Goal: Task Accomplishment & Management: Manage account settings

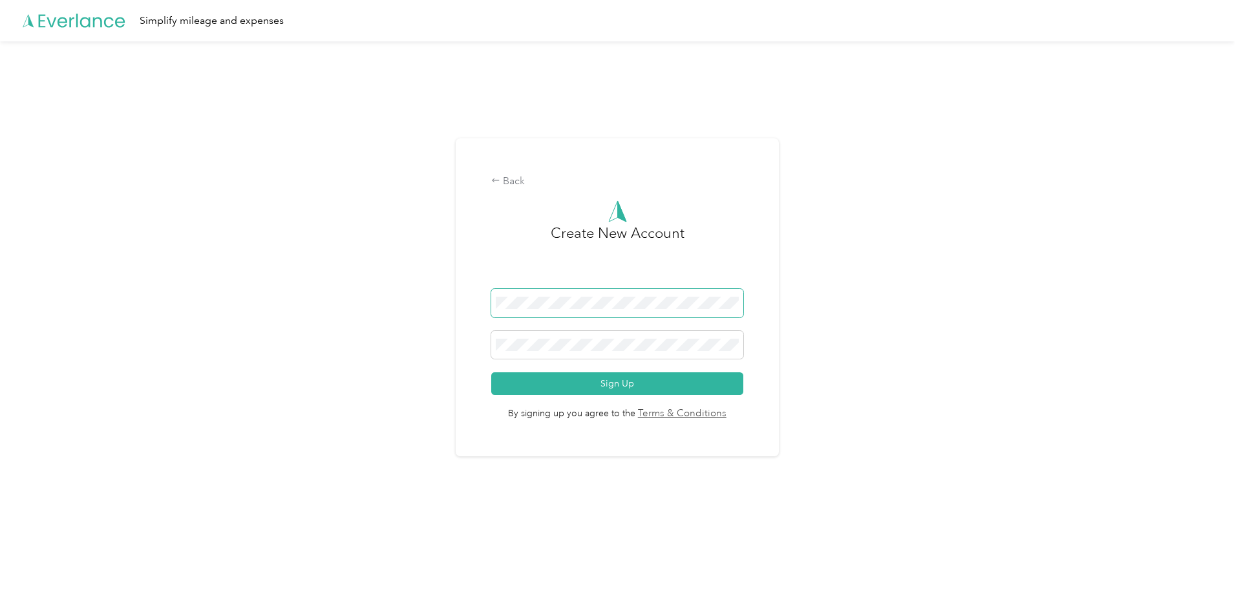
click at [602, 312] on span at bounding box center [617, 303] width 252 height 28
click at [396, 315] on div "Back Create New Account Sign Up By signing up you agree to the Terms & Conditio…" at bounding box center [617, 302] width 1234 height 523
click at [560, 293] on span at bounding box center [617, 303] width 252 height 28
click at [528, 337] on span at bounding box center [617, 345] width 252 height 28
click at [532, 383] on button "Sign Up" at bounding box center [617, 383] width 252 height 23
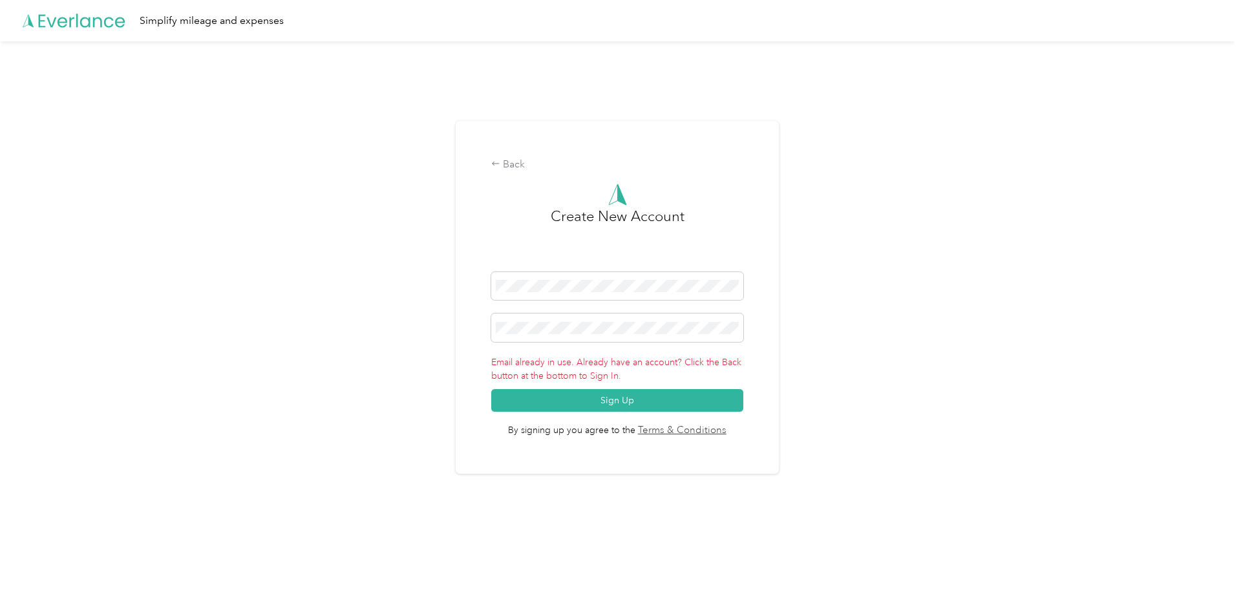
click at [516, 166] on div "Back" at bounding box center [617, 165] width 252 height 16
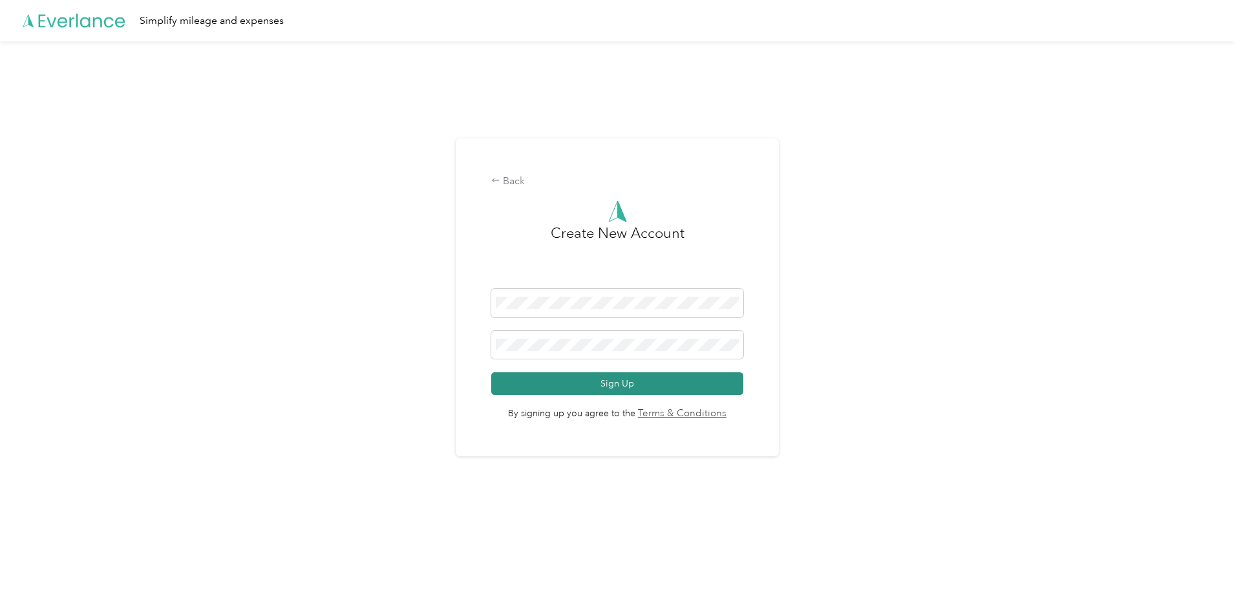
click at [583, 386] on button "Sign Up" at bounding box center [617, 383] width 252 height 23
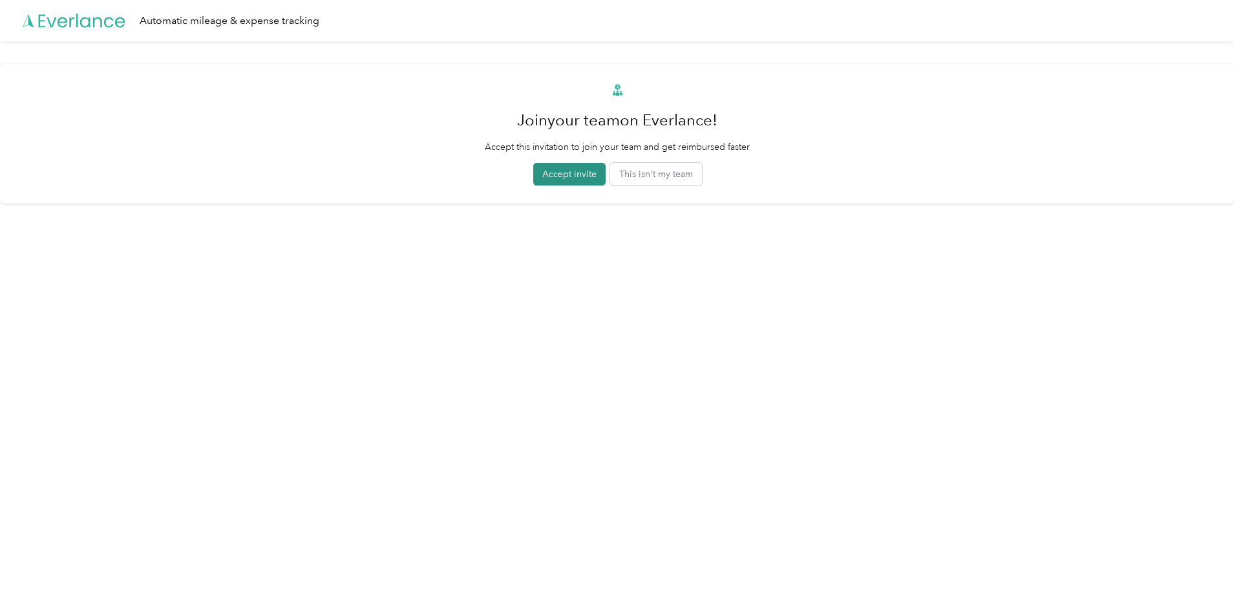
click at [560, 183] on button "Accept invite" at bounding box center [569, 174] width 72 height 23
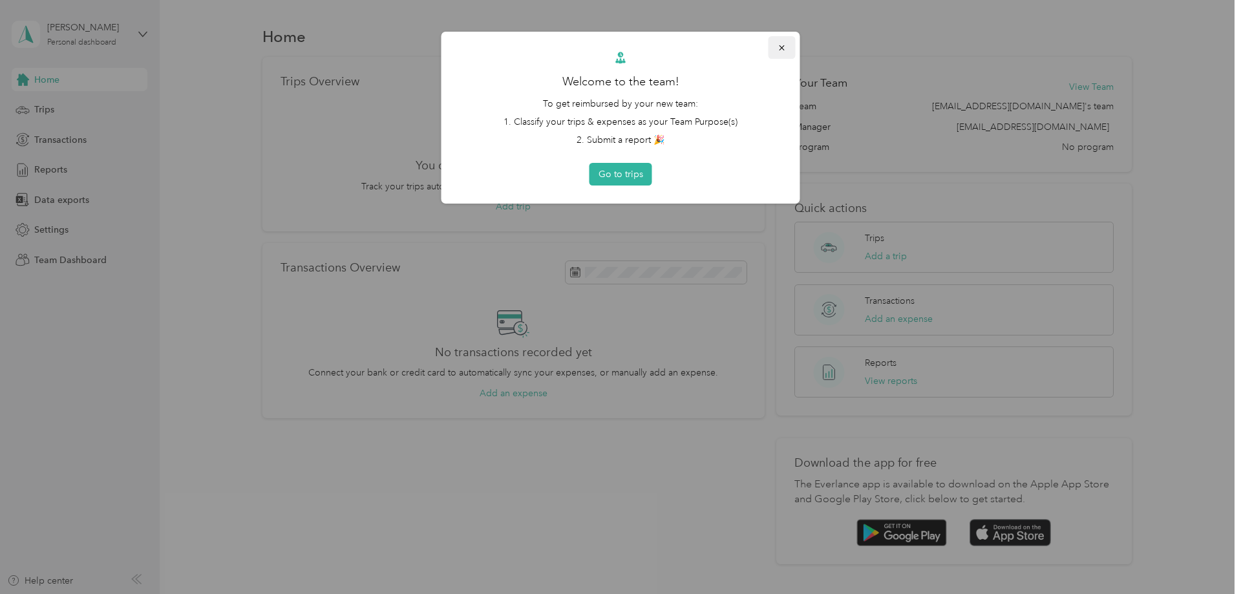
click at [783, 47] on icon "button" at bounding box center [781, 47] width 9 height 9
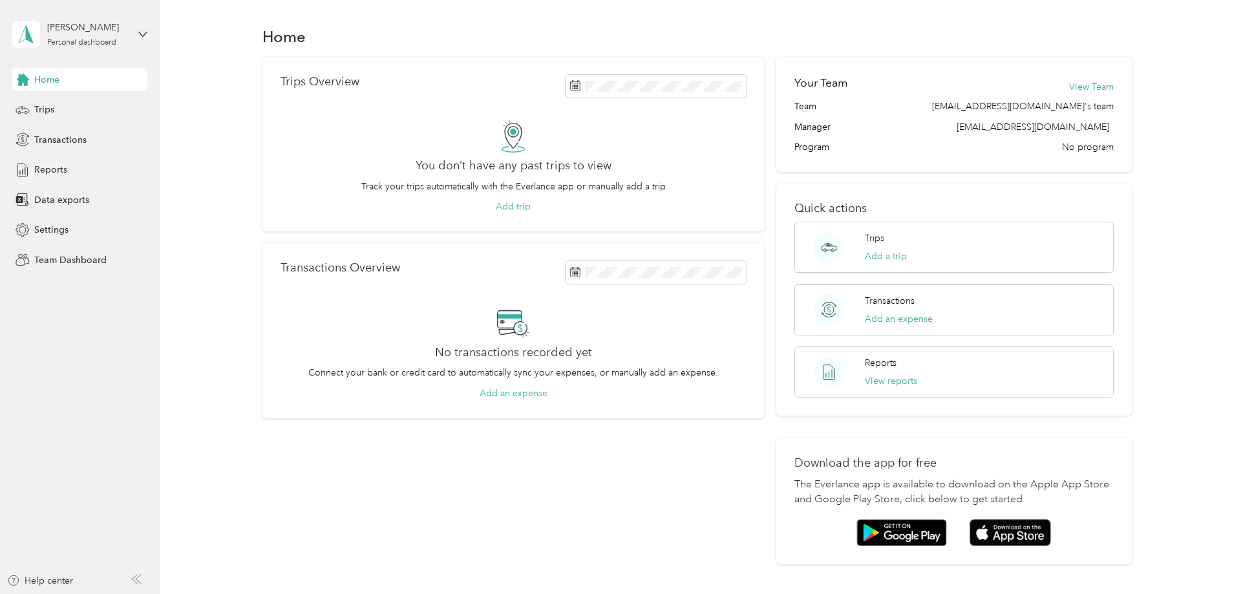
click at [552, 503] on div "Trips Overview You don’t have any past trips to view Track your trips automatic…" at bounding box center [513, 311] width 503 height 508
click at [52, 110] on span "Trips" at bounding box center [44, 110] width 20 height 14
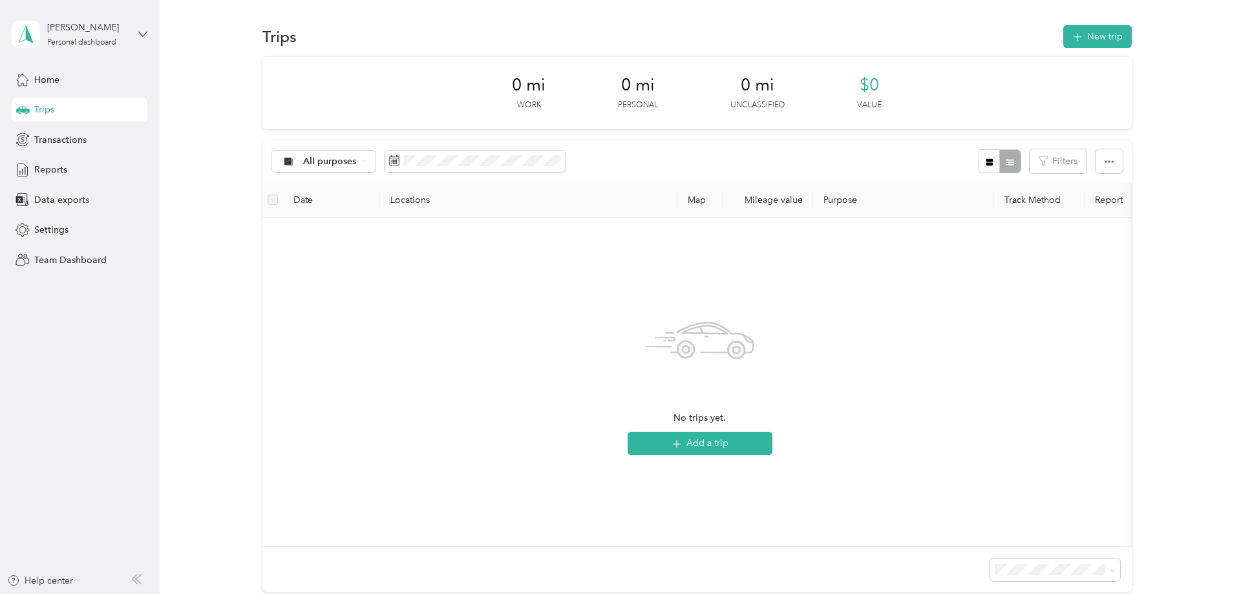
click at [140, 31] on icon at bounding box center [142, 34] width 9 height 9
click at [83, 104] on div "Team dashboard" at bounding box center [57, 103] width 69 height 14
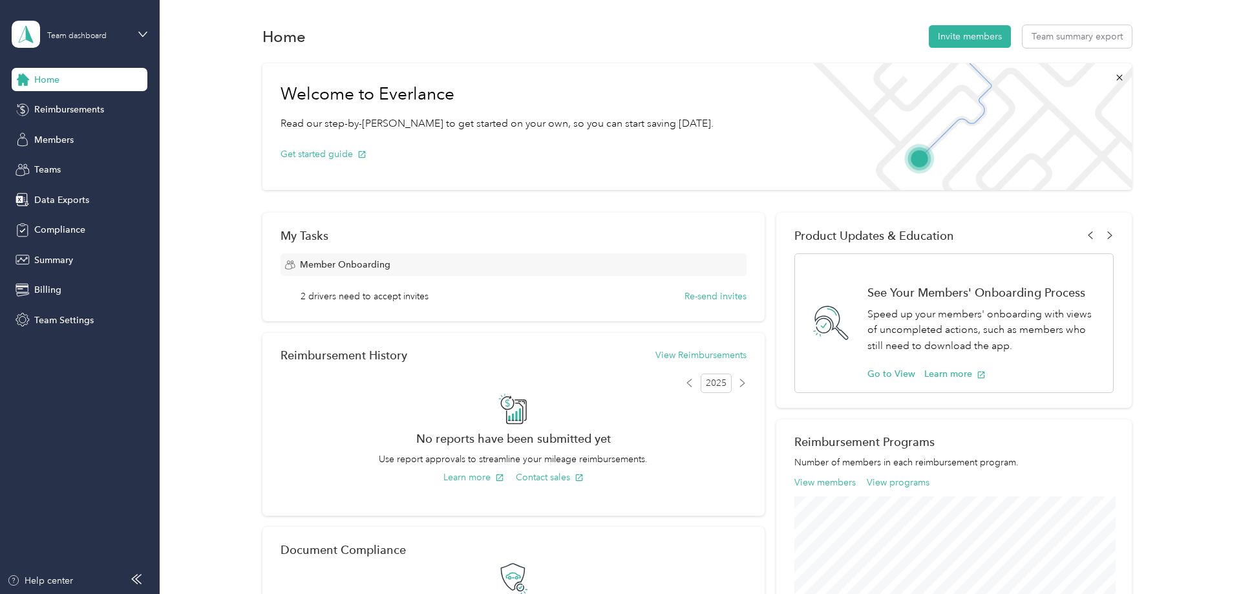
click at [396, 297] on span "2 drivers need to accept invites" at bounding box center [365, 297] width 128 height 14
click at [723, 296] on button "Re-send invites" at bounding box center [715, 297] width 62 height 14
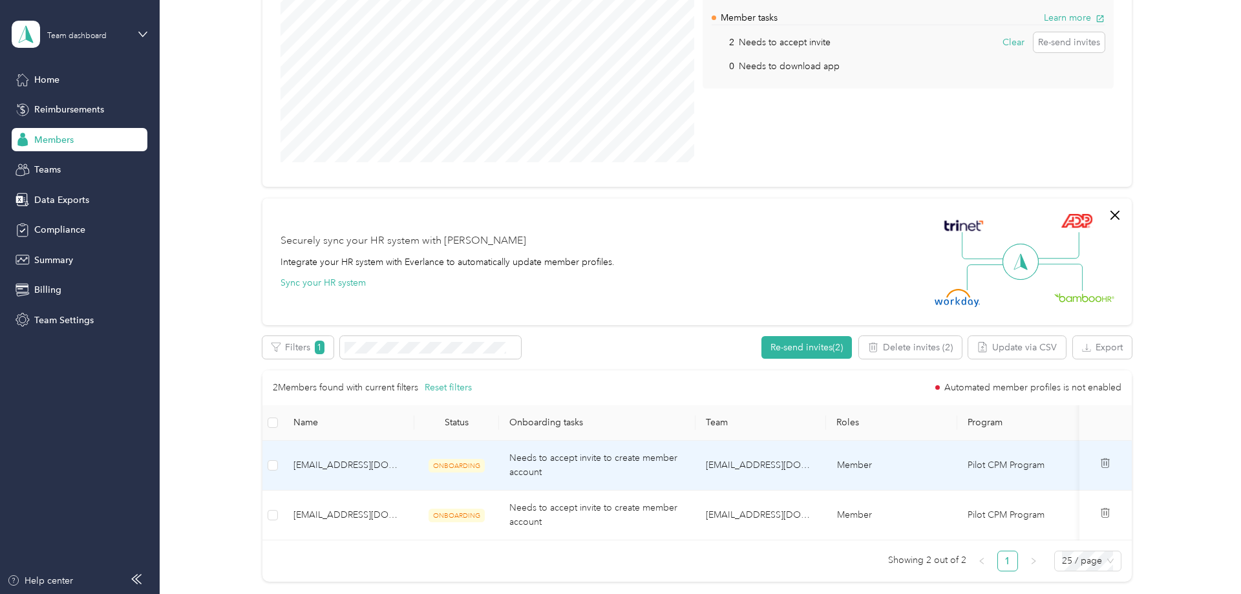
scroll to position [198, 0]
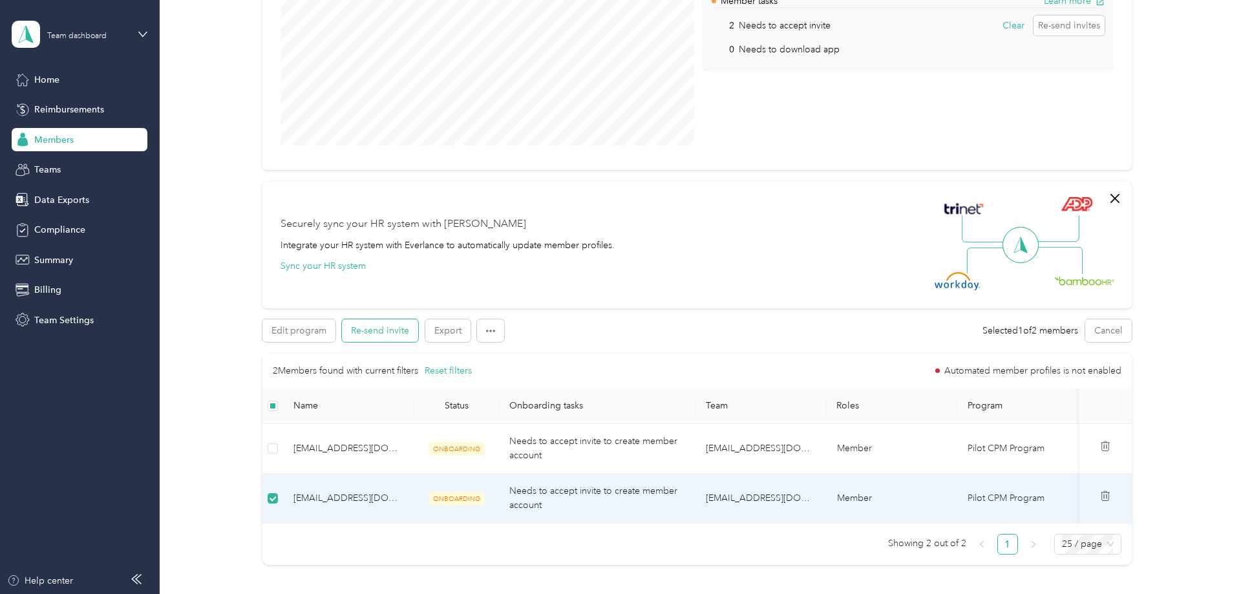
click at [375, 326] on button "Re-send invite" at bounding box center [380, 330] width 76 height 23
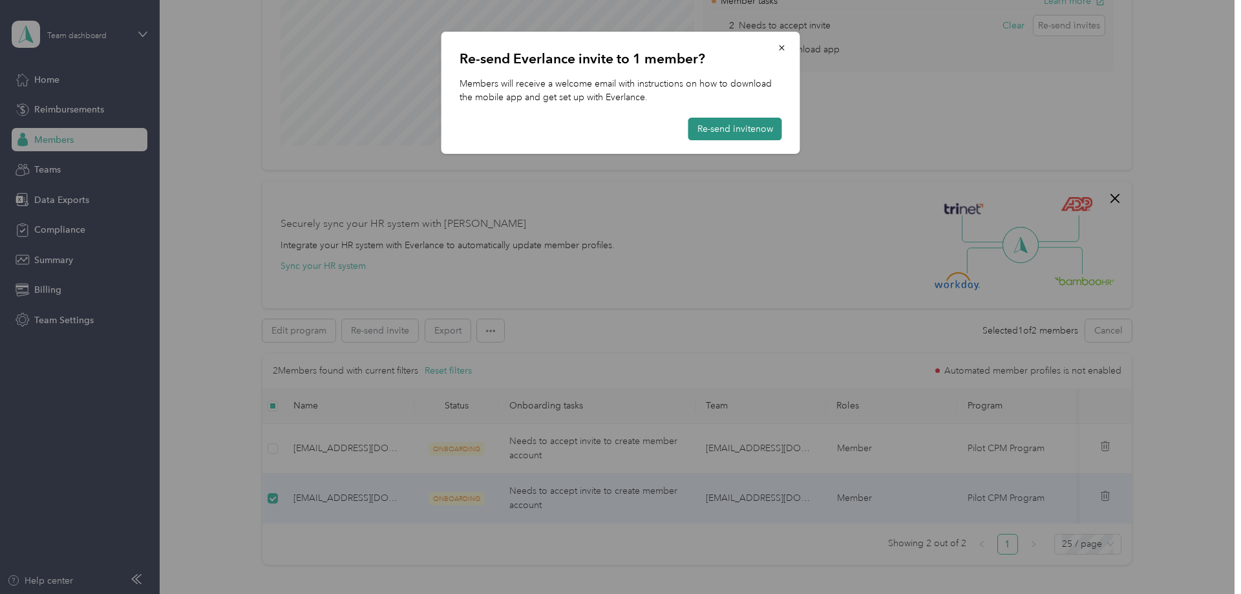
click at [743, 131] on button "Re-send invite now" at bounding box center [735, 129] width 94 height 23
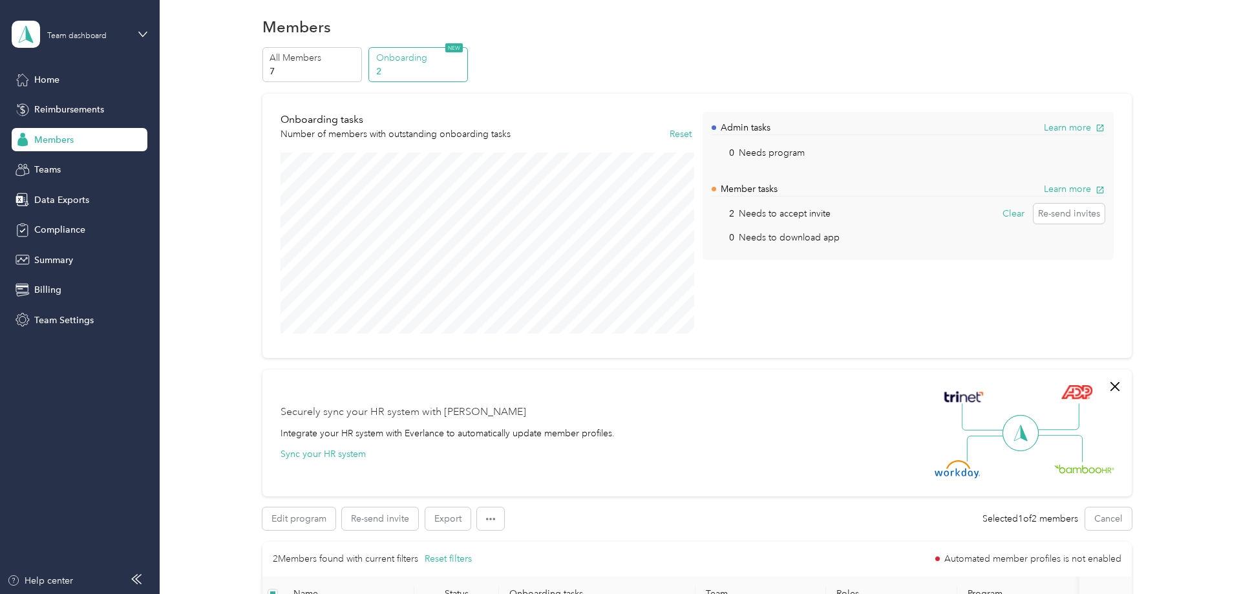
scroll to position [0, 0]
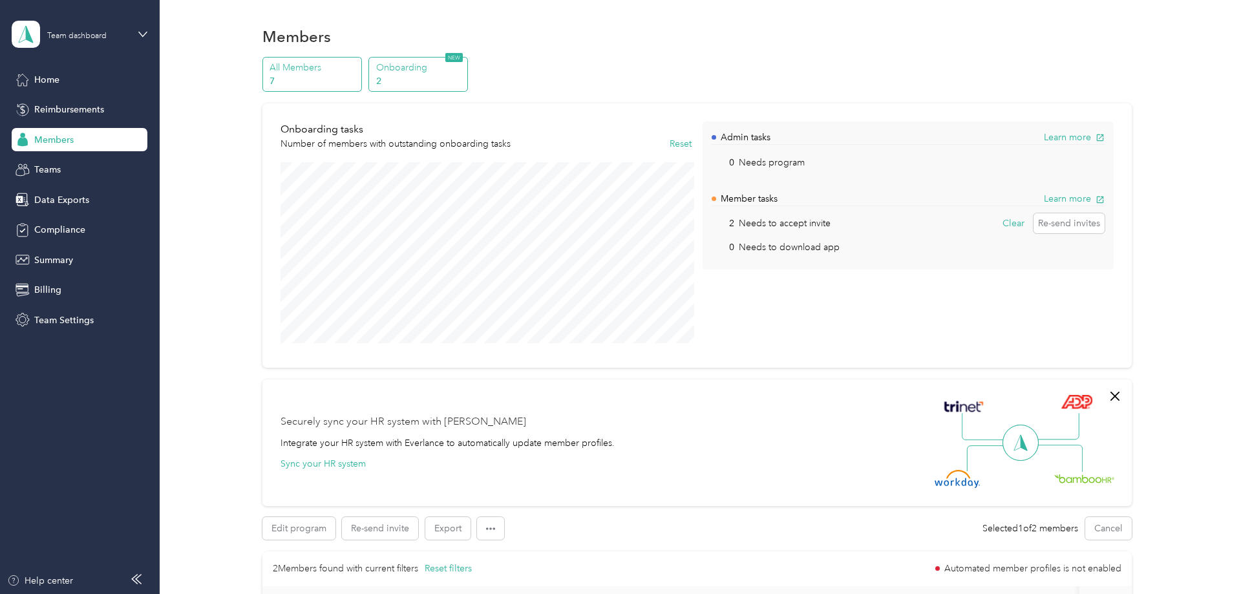
click at [288, 71] on p "All Members" at bounding box center [313, 68] width 88 height 14
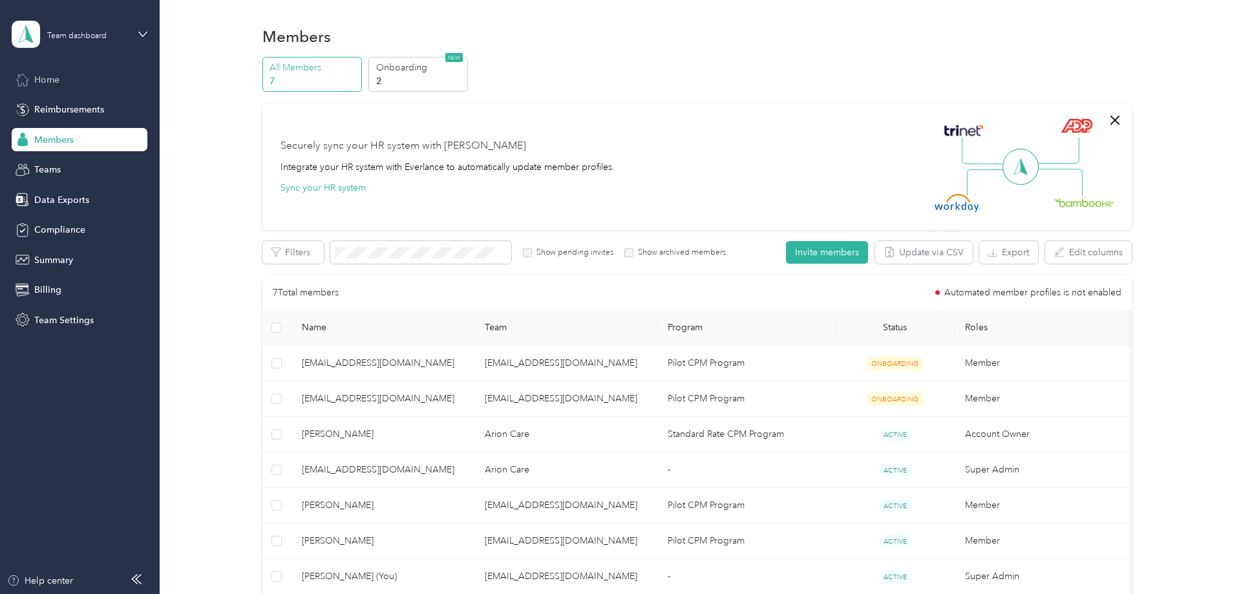
click at [54, 80] on span "Home" at bounding box center [46, 80] width 25 height 14
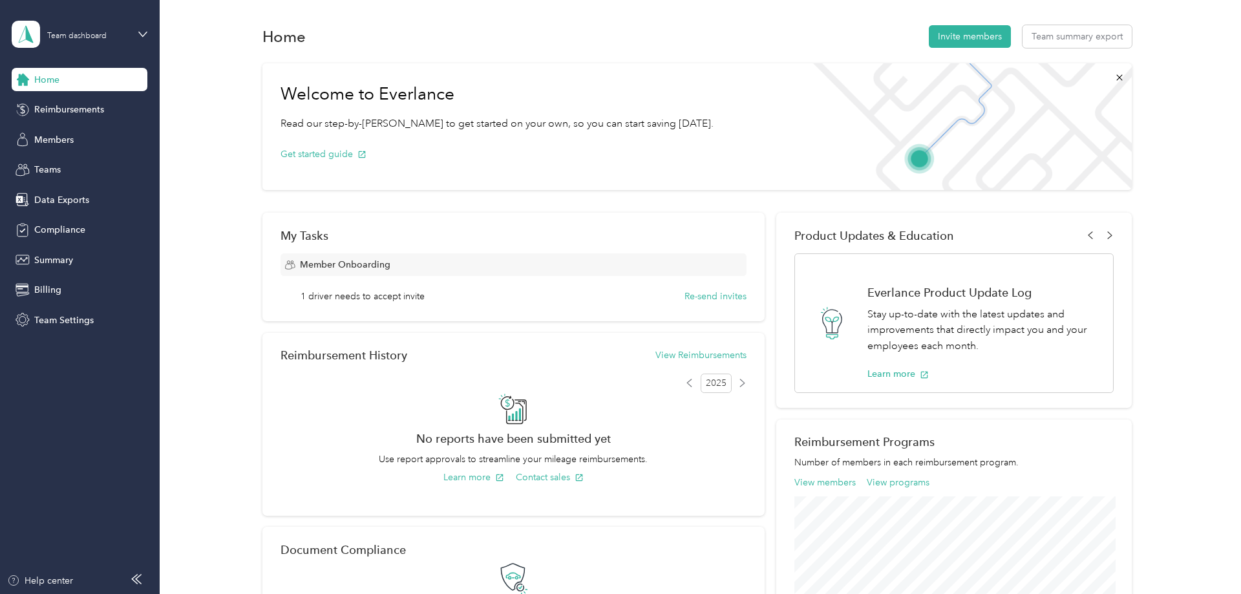
click at [1189, 293] on div "Welcome to Everlance Read our step-by-[PERSON_NAME] to get started on your own,…" at bounding box center [696, 454] width 1043 height 795
click at [200, 204] on div "Welcome to Everlance Read our step-by-[PERSON_NAME] to get started on your own,…" at bounding box center [696, 454] width 1043 height 795
drag, startPoint x: 196, startPoint y: 19, endPoint x: 238, endPoint y: 35, distance: 45.6
click at [237, 35] on div "Home Invite members Team summary export Welcome to Everlance Read our step-by-[…" at bounding box center [697, 461] width 1075 height 922
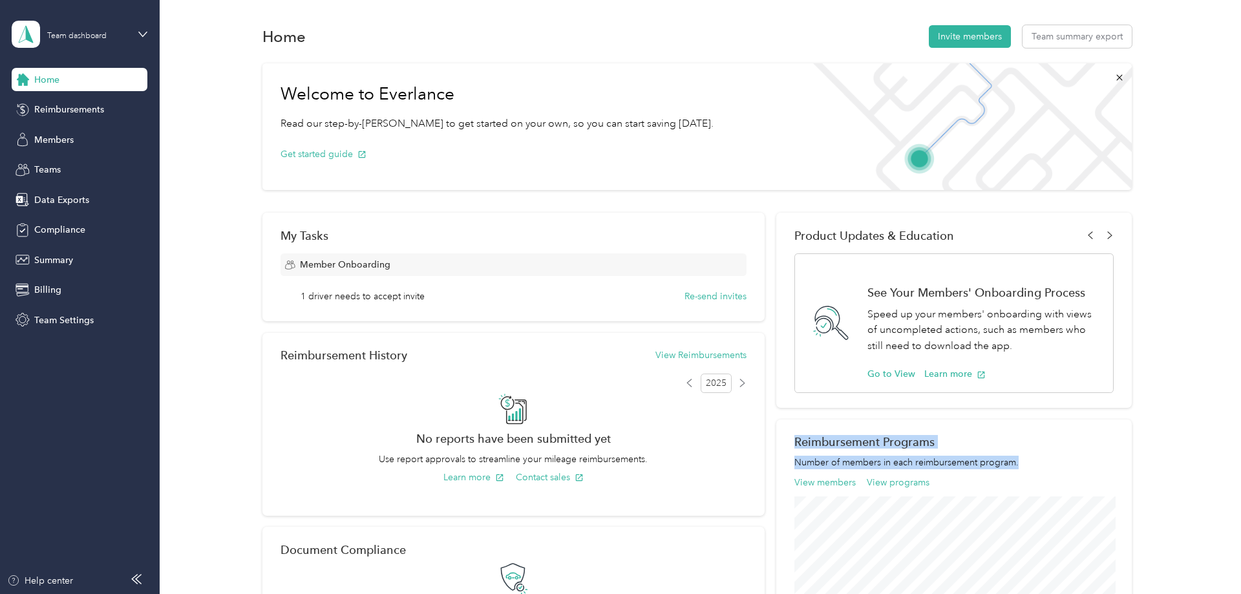
drag, startPoint x: 252, startPoint y: 36, endPoint x: 1227, endPoint y: 491, distance: 1075.2
click at [1227, 492] on div "Home Invite members Team summary export Welcome to Everlance Read our step-by-[…" at bounding box center [697, 461] width 1075 height 922
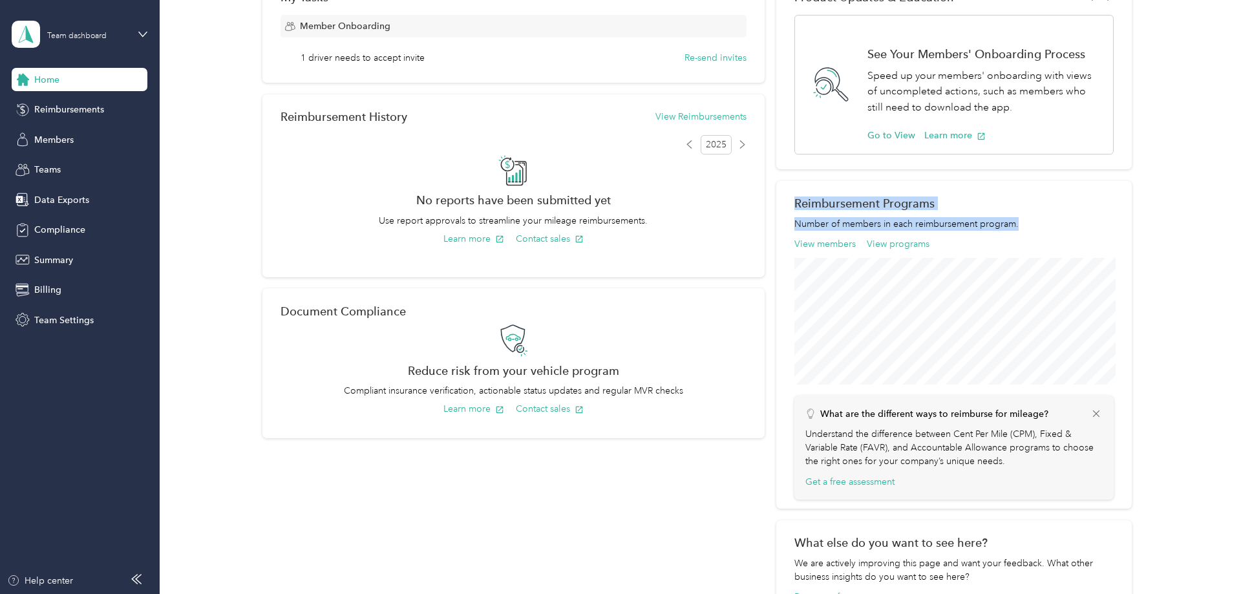
scroll to position [330, 0]
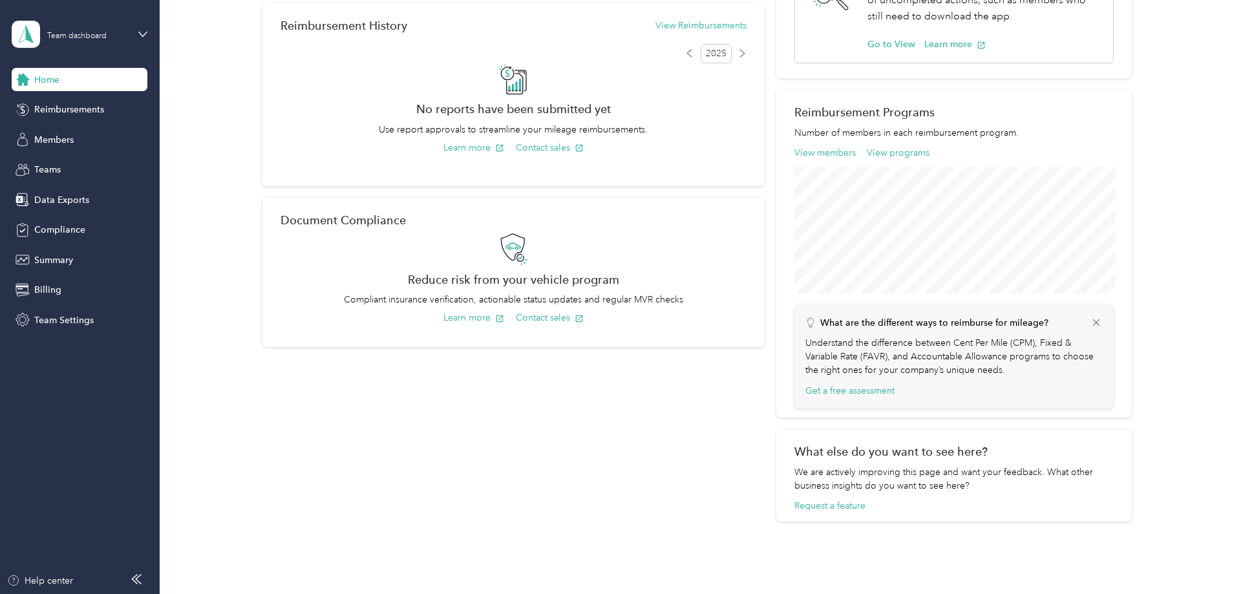
click at [651, 462] on div "My Tasks Member Onboarding 1 driver needs to accept invite Re-send invites Reim…" at bounding box center [513, 202] width 503 height 639
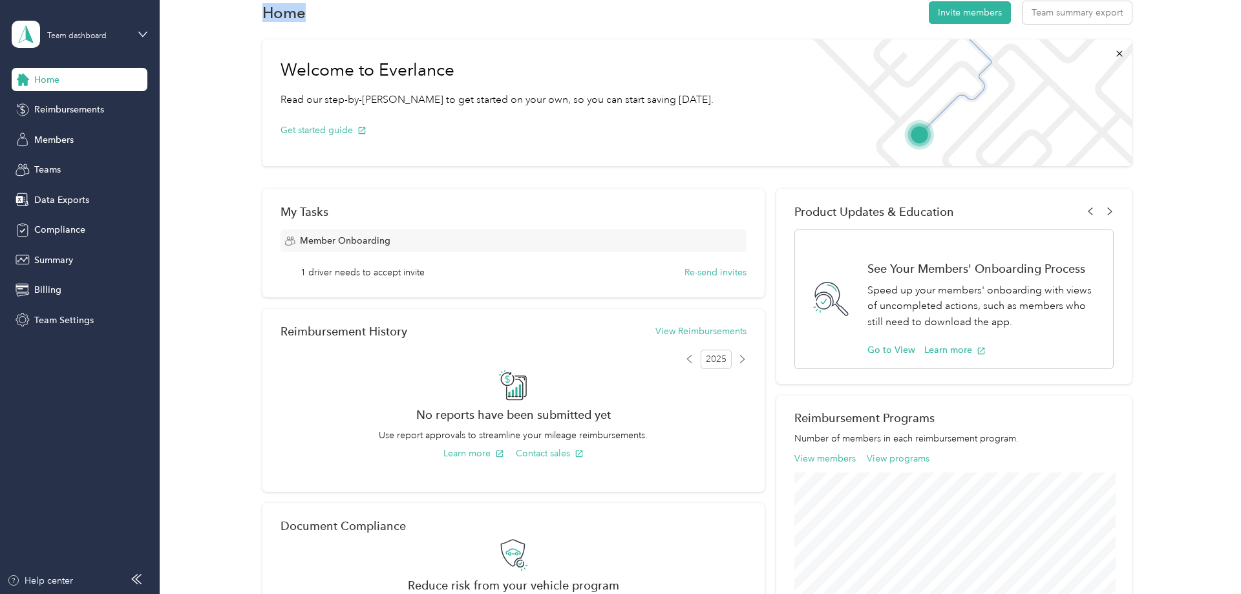
scroll to position [0, 0]
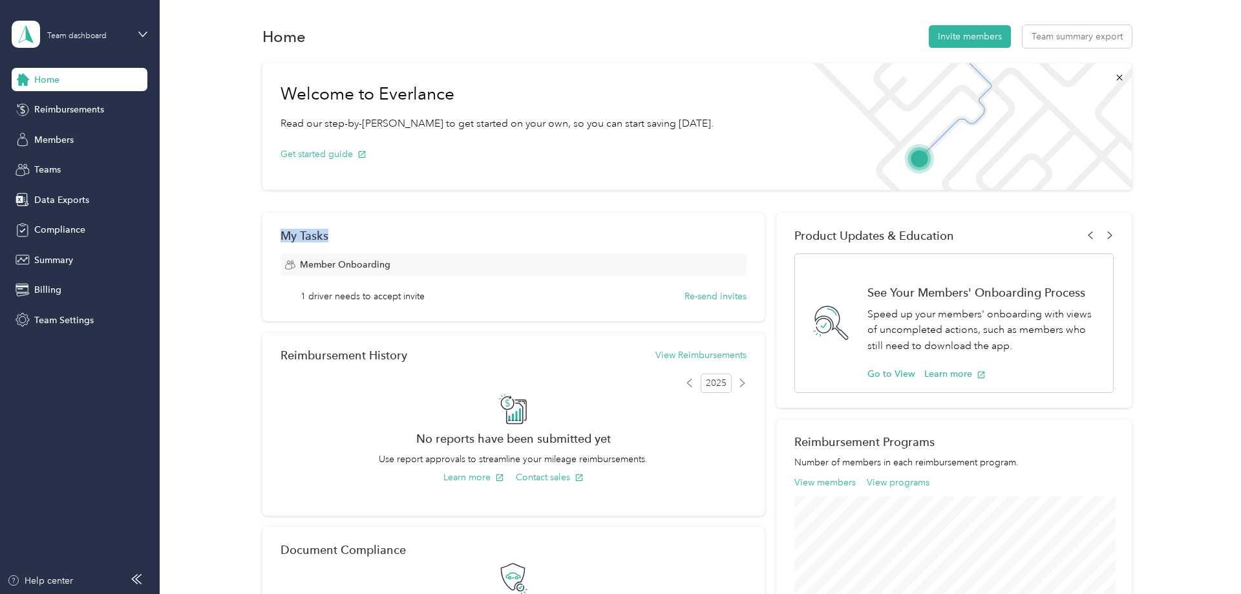
drag, startPoint x: 1187, startPoint y: 484, endPoint x: 241, endPoint y: 237, distance: 977.2
click at [241, 237] on div "Welcome to Everlance Read our step-by-[PERSON_NAME] to get started on your own,…" at bounding box center [696, 454] width 1043 height 795
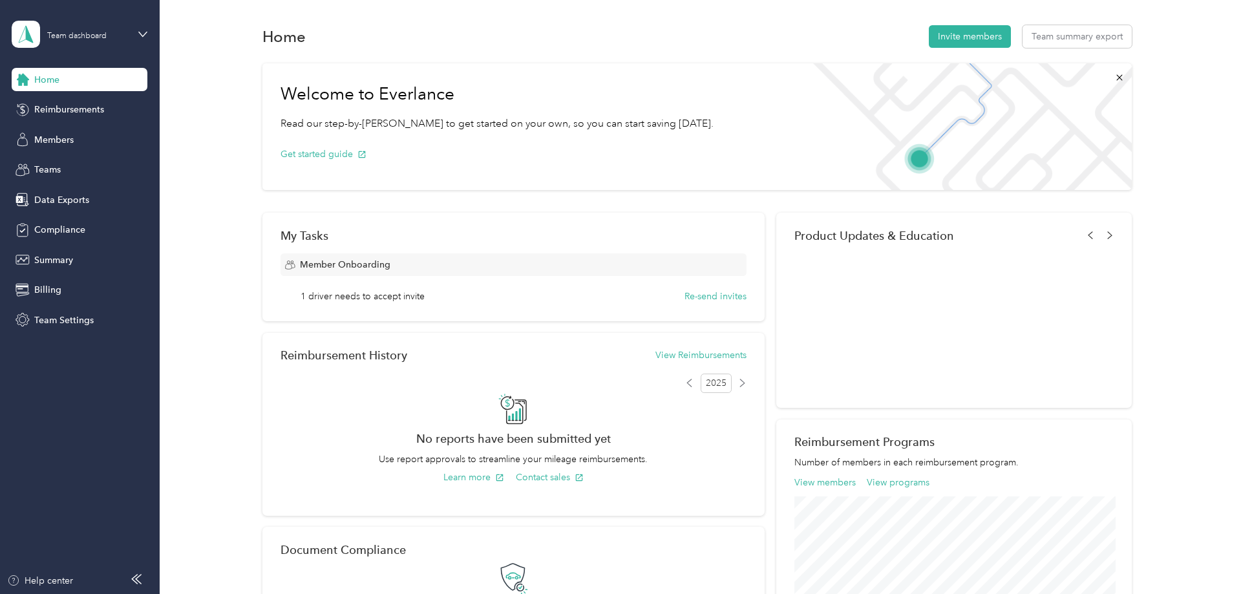
click at [235, 207] on div "Welcome to Everlance Read our step-by-[PERSON_NAME] to get started on your own,…" at bounding box center [696, 454] width 1043 height 795
